Goal: Transaction & Acquisition: Download file/media

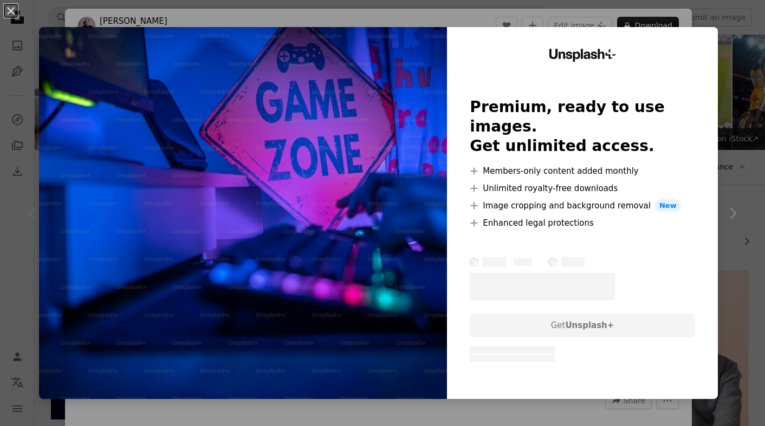
scroll to position [62, 0]
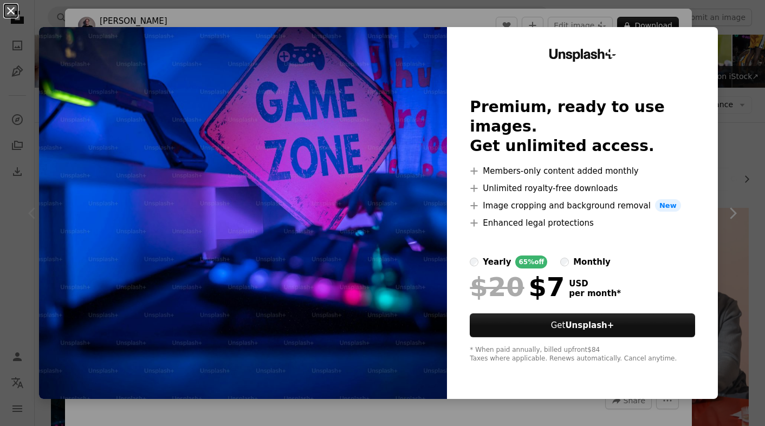
click at [13, 14] on button "An X shape" at bounding box center [10, 10] width 13 height 13
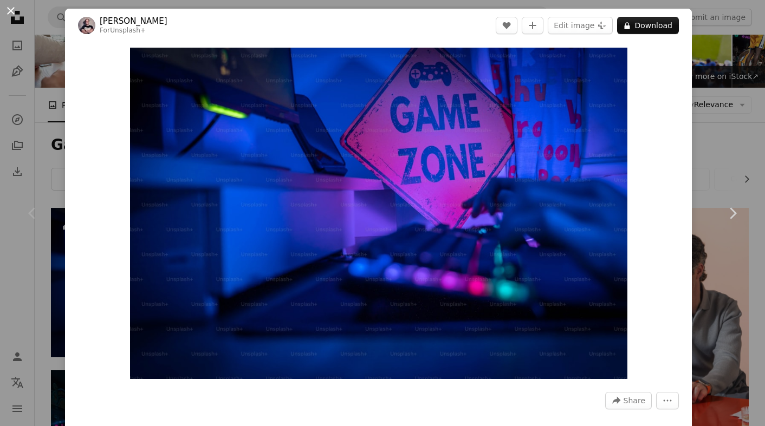
click at [13, 10] on button "An X shape" at bounding box center [10, 10] width 13 height 13
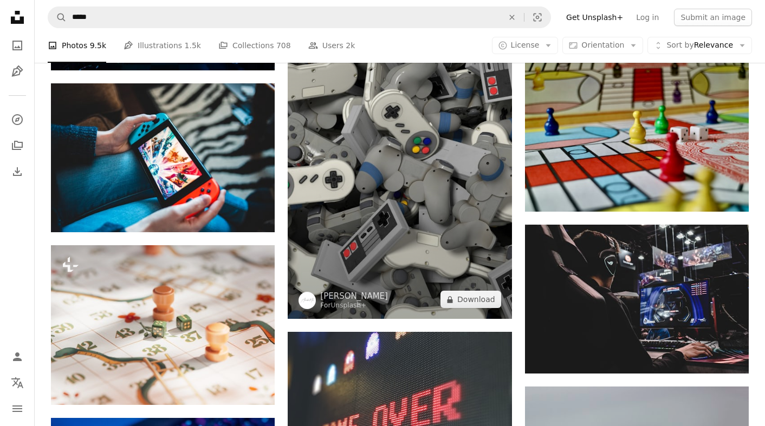
scroll to position [517, 0]
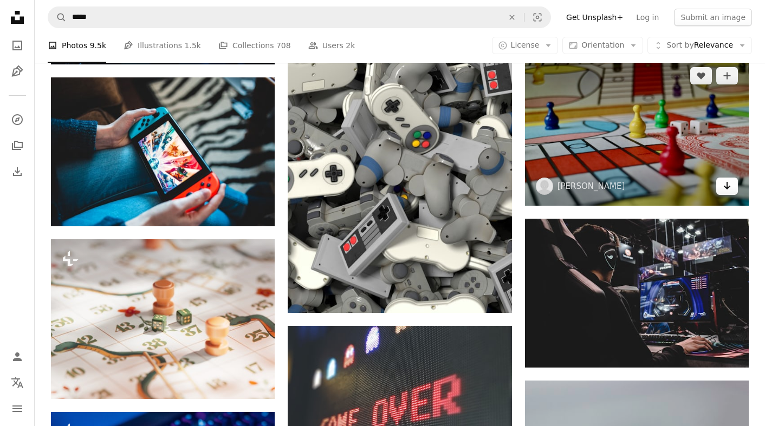
click at [727, 186] on icon "Download" at bounding box center [727, 186] width 7 height 8
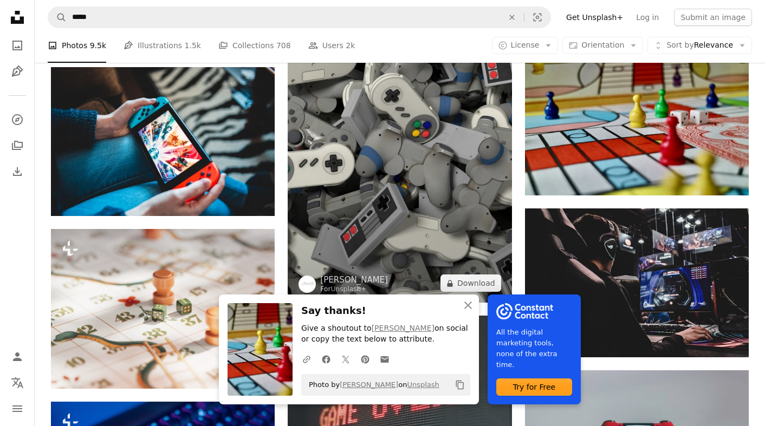
scroll to position [529, 0]
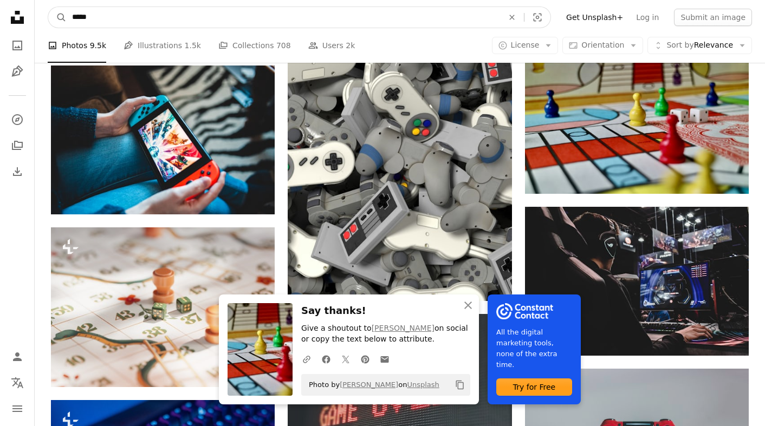
click at [426, 22] on input "*****" at bounding box center [283, 17] width 433 height 21
type input "*"
type input "**********"
click button "A magnifying glass" at bounding box center [57, 17] width 18 height 21
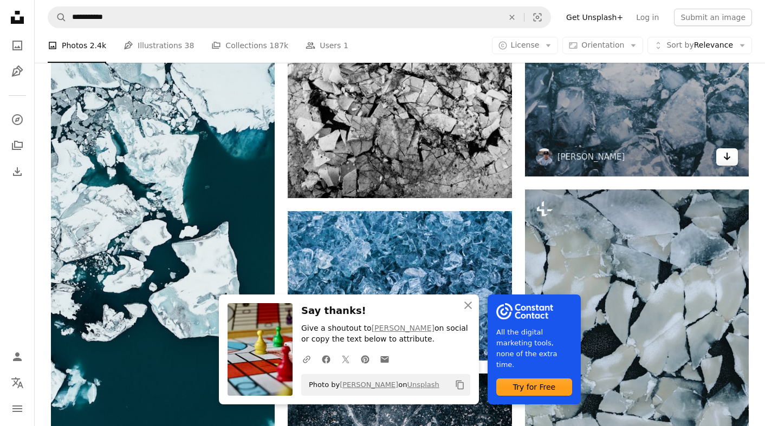
scroll to position [668, 0]
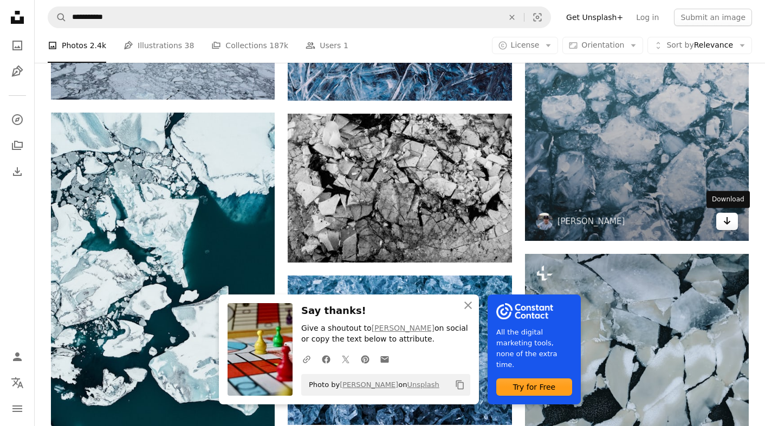
click at [725, 222] on icon "Arrow pointing down" at bounding box center [727, 220] width 9 height 13
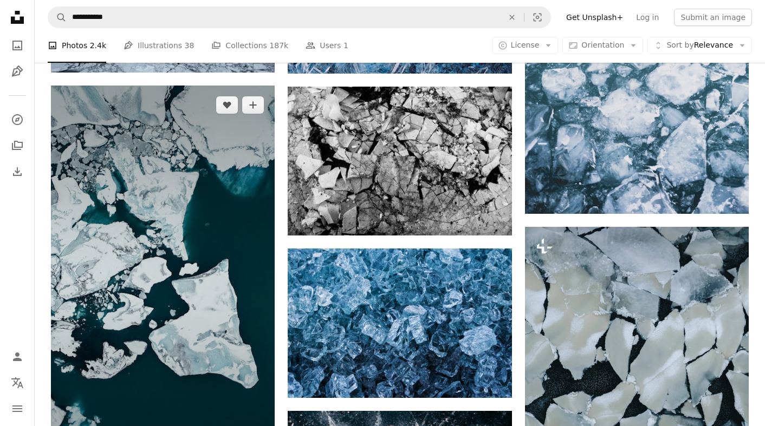
scroll to position [697, 0]
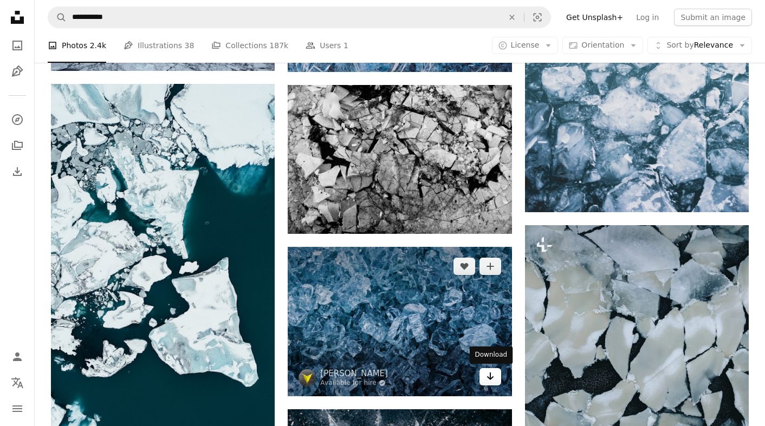
click at [490, 377] on icon "Download" at bounding box center [489, 377] width 7 height 8
